Goal: Find contact information: Find contact information

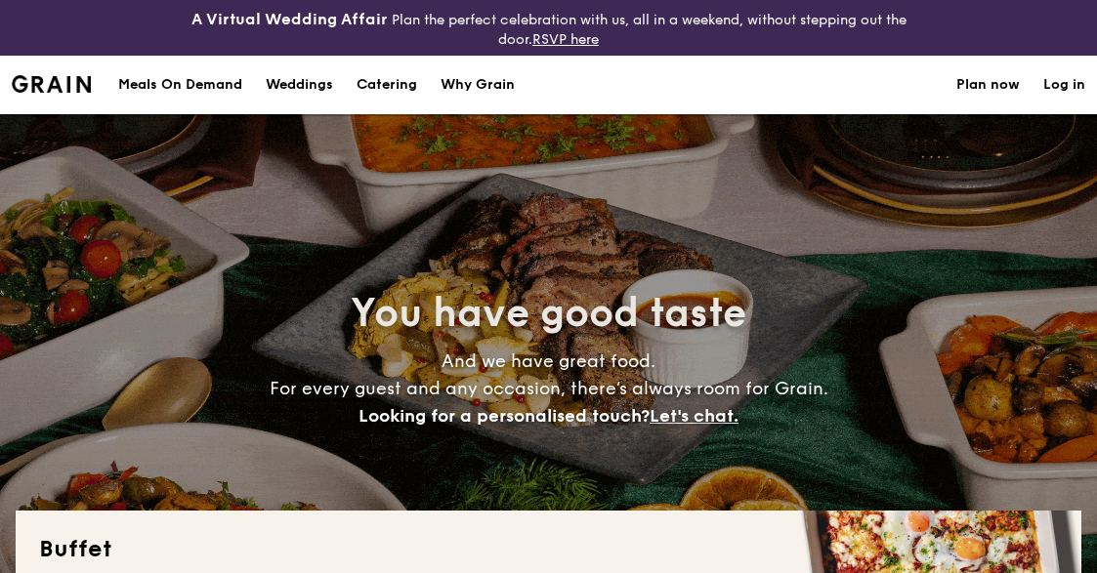
select select
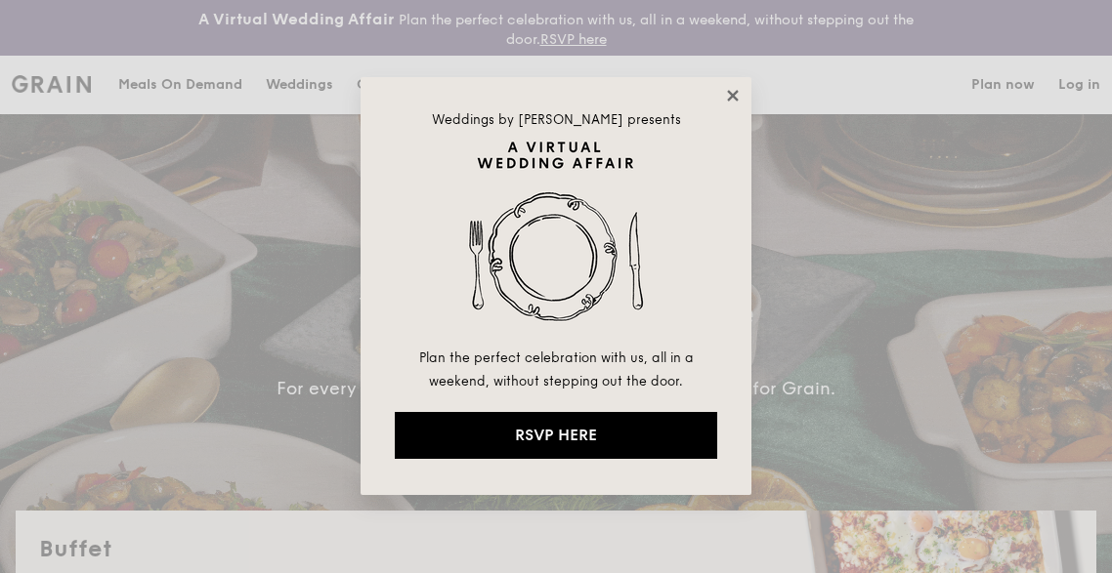
click at [732, 97] on icon at bounding box center [732, 95] width 11 height 11
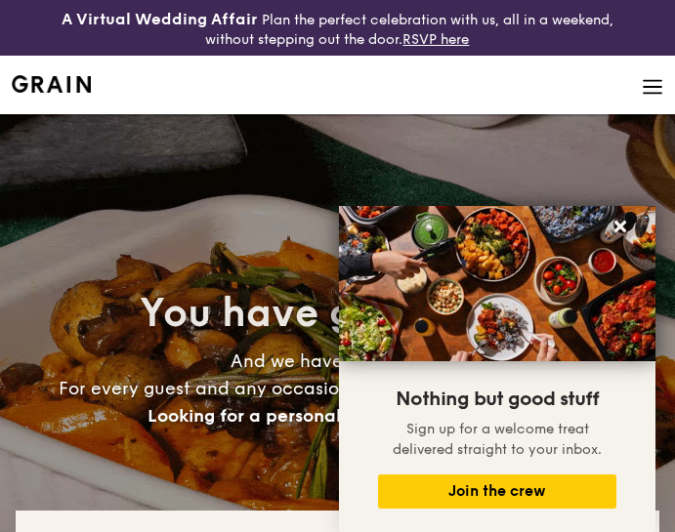
scroll to position [215, 0]
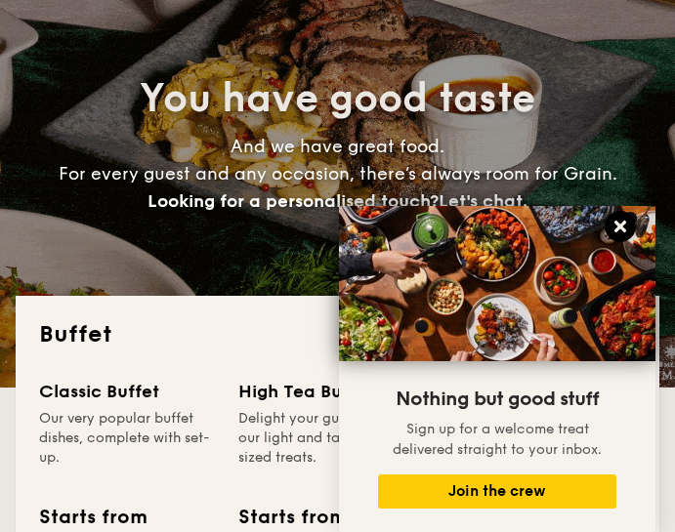
click at [617, 230] on icon at bounding box center [620, 227] width 12 height 12
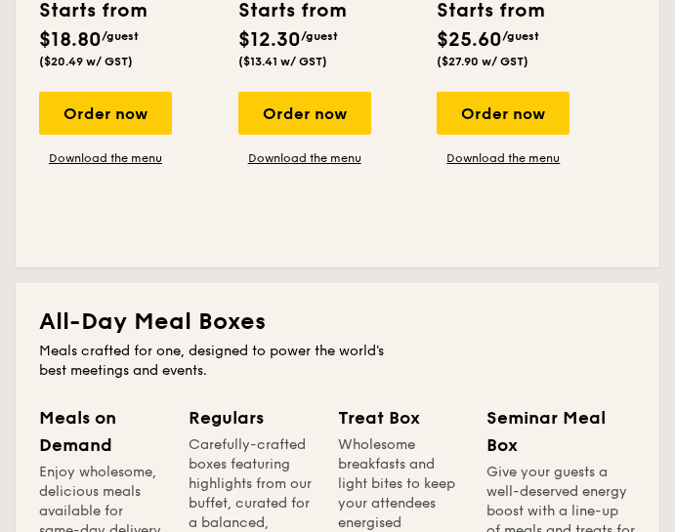
scroll to position [0, 0]
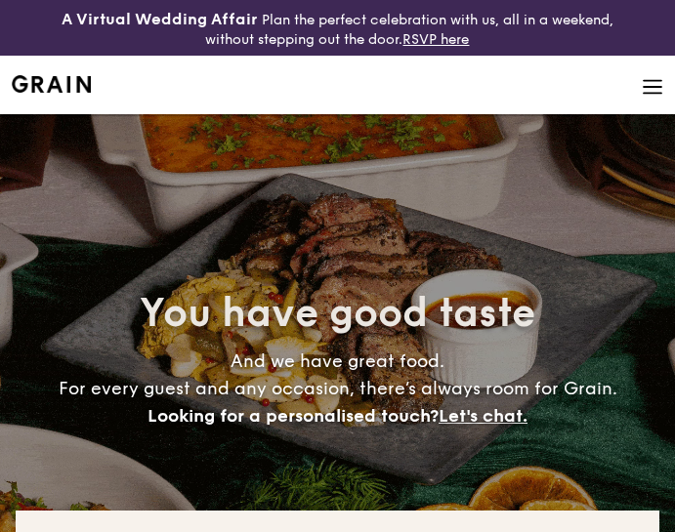
click at [650, 85] on img at bounding box center [652, 86] width 21 height 21
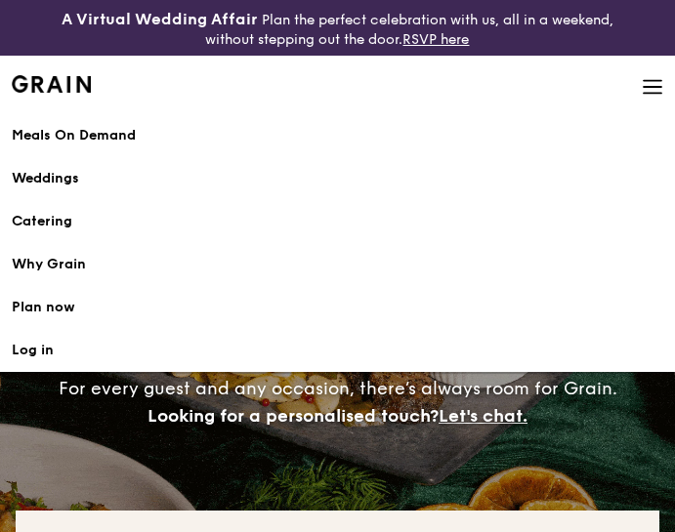
click at [317, 472] on div "You have good taste And we have great food. For every guest and any occasion, t…" at bounding box center [338, 358] width 644 height 488
click at [649, 92] on img at bounding box center [652, 86] width 21 height 21
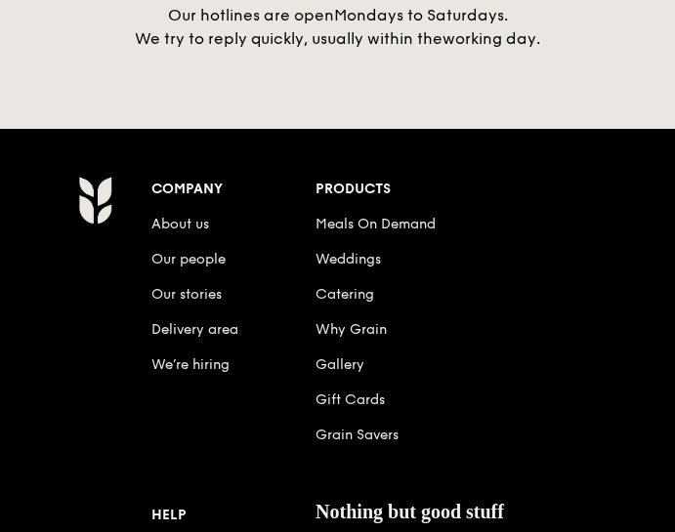
scroll to position [5014, 0]
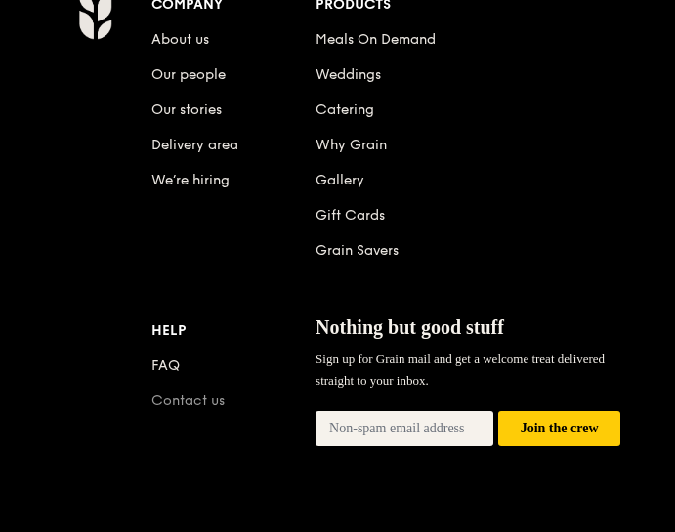
click at [187, 393] on link "Contact us" at bounding box center [187, 401] width 73 height 17
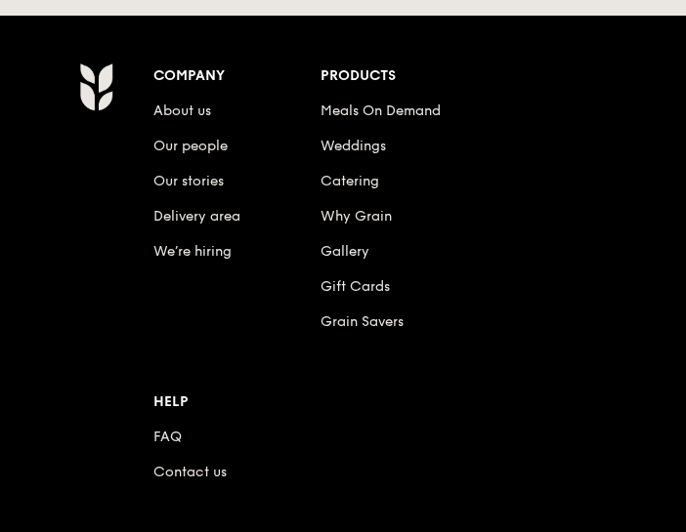
scroll to position [1044, 0]
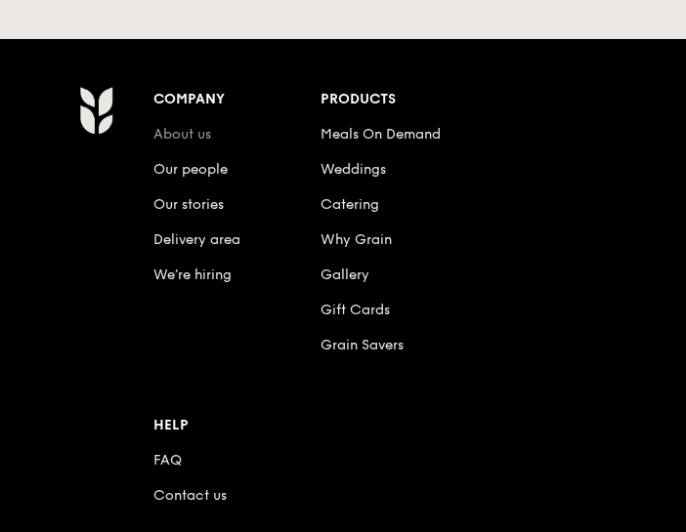
click at [167, 136] on link "About us" at bounding box center [182, 134] width 58 height 17
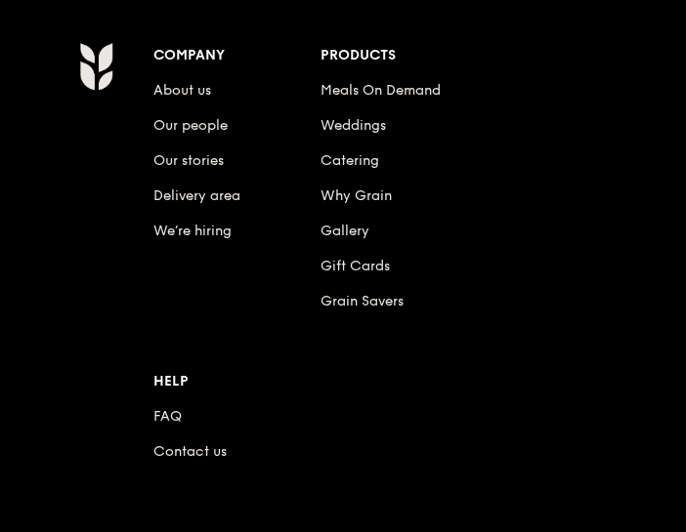
scroll to position [2218, 0]
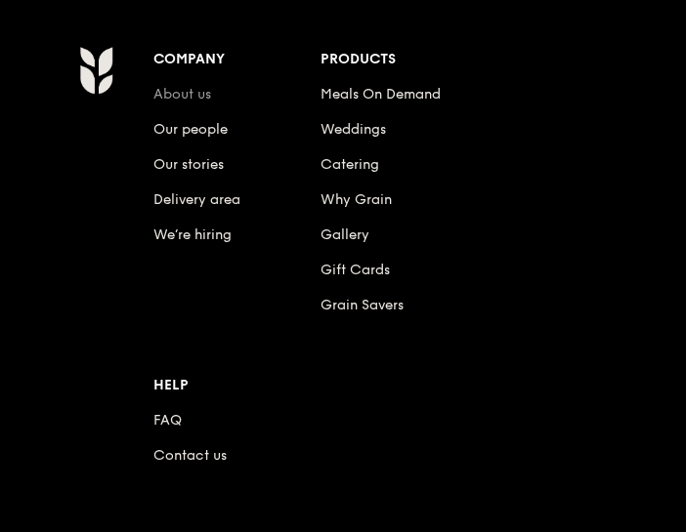
click at [182, 90] on link "About us" at bounding box center [182, 94] width 58 height 17
click at [182, 89] on link "About us" at bounding box center [182, 94] width 58 height 17
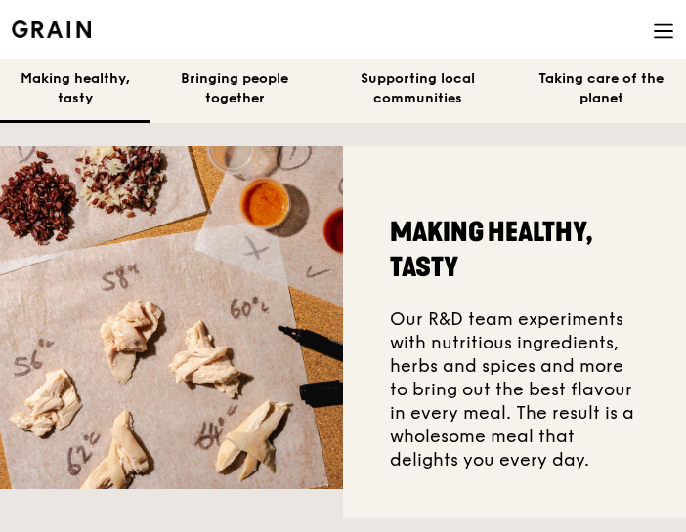
scroll to position [0, 0]
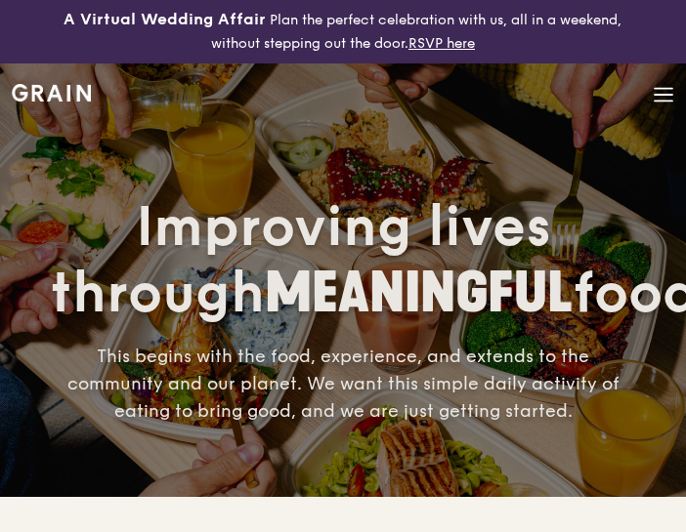
click at [665, 87] on icon at bounding box center [663, 94] width 21 height 21
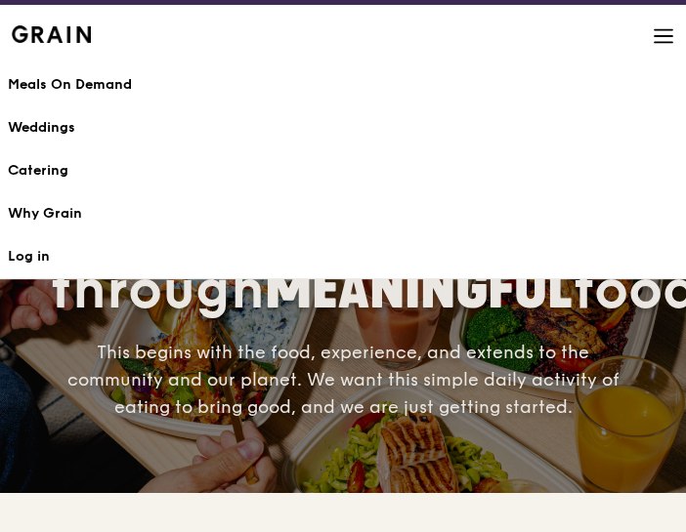
scroll to position [59, 0]
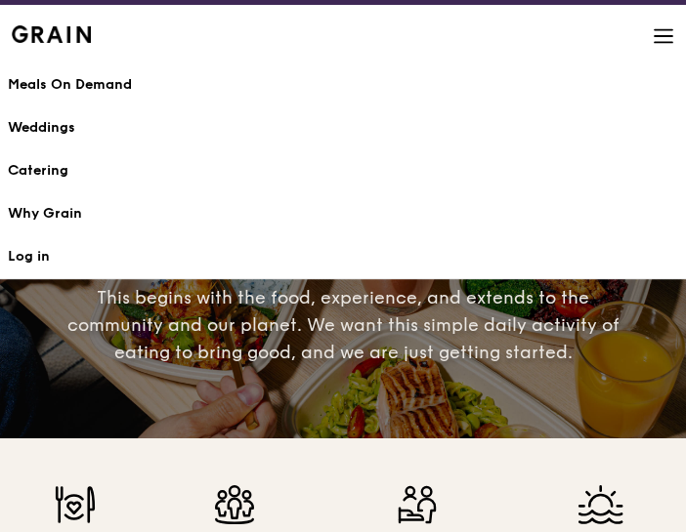
click at [669, 32] on icon at bounding box center [663, 35] width 21 height 21
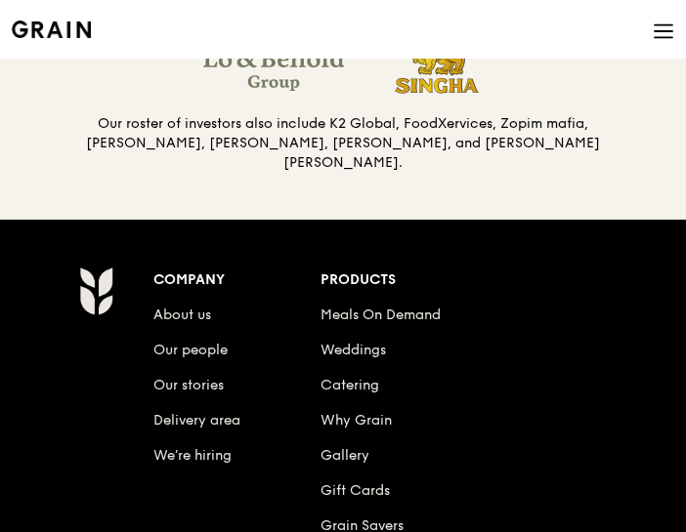
scroll to position [2430, 0]
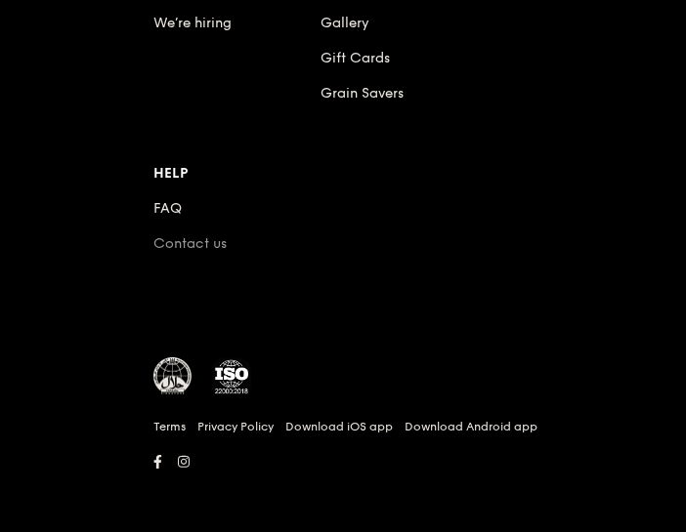
click at [213, 242] on link "Contact us" at bounding box center [189, 243] width 73 height 17
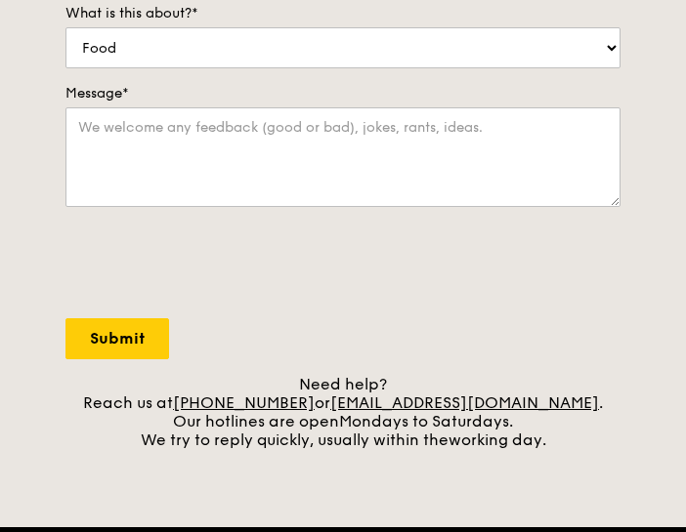
scroll to position [589, 0]
